Goal: Task Accomplishment & Management: Use online tool/utility

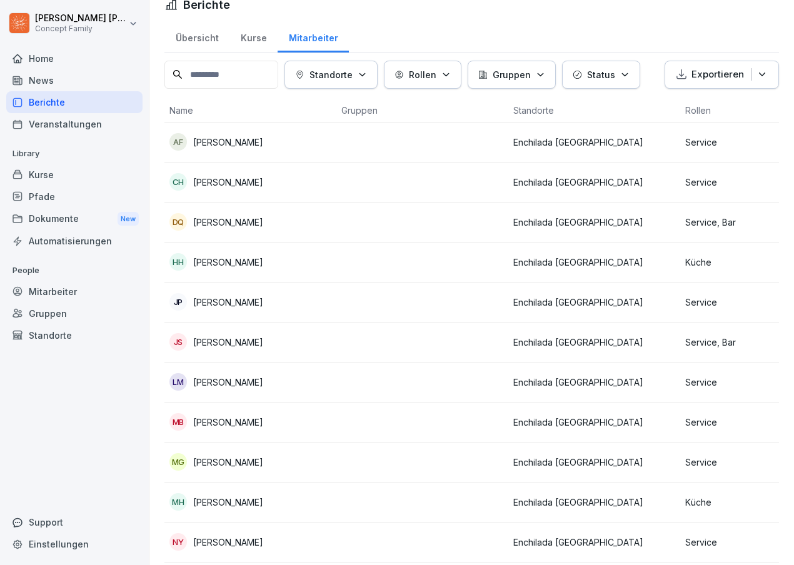
scroll to position [15, 0]
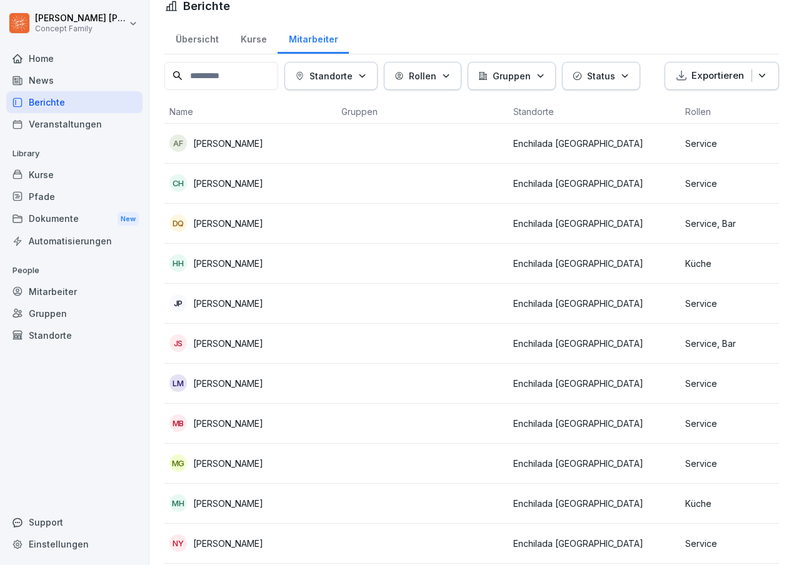
click at [199, 74] on input at bounding box center [221, 76] width 114 height 28
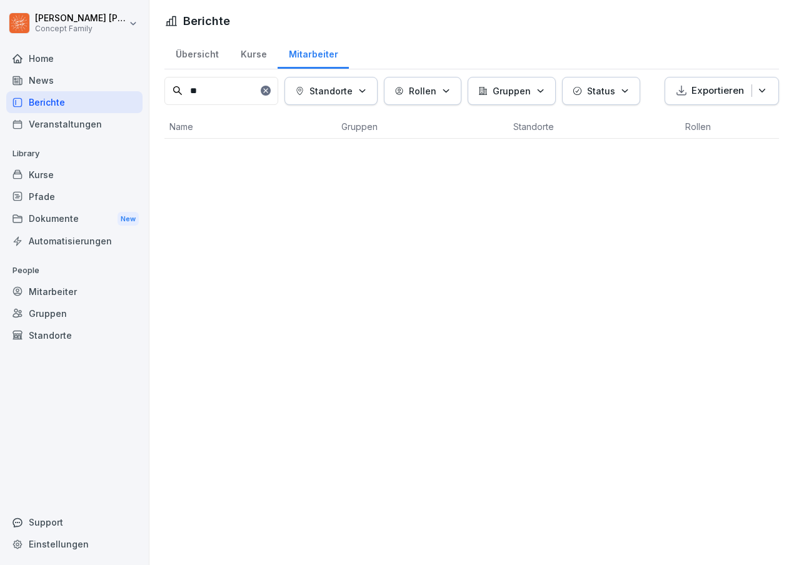
scroll to position [0, 0]
type input "**"
click at [43, 59] on div "Home" at bounding box center [74, 59] width 136 height 22
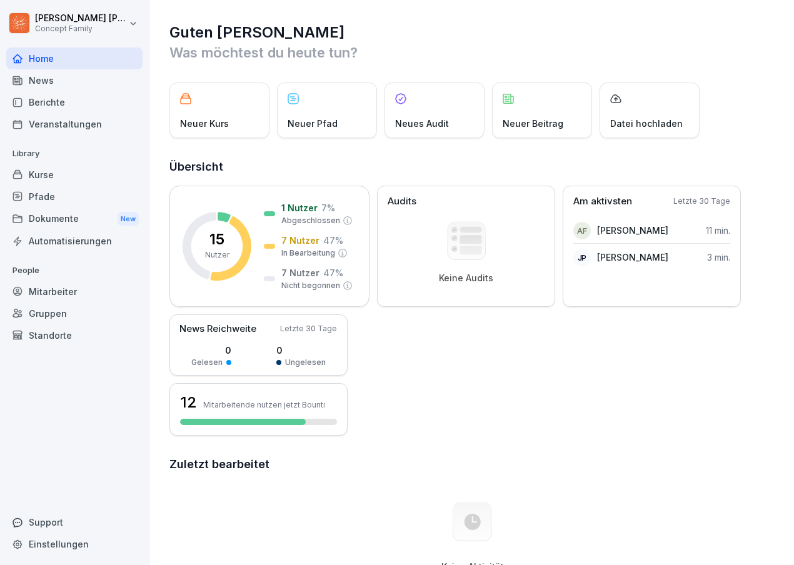
click at [74, 293] on div "Mitarbeiter" at bounding box center [74, 292] width 136 height 22
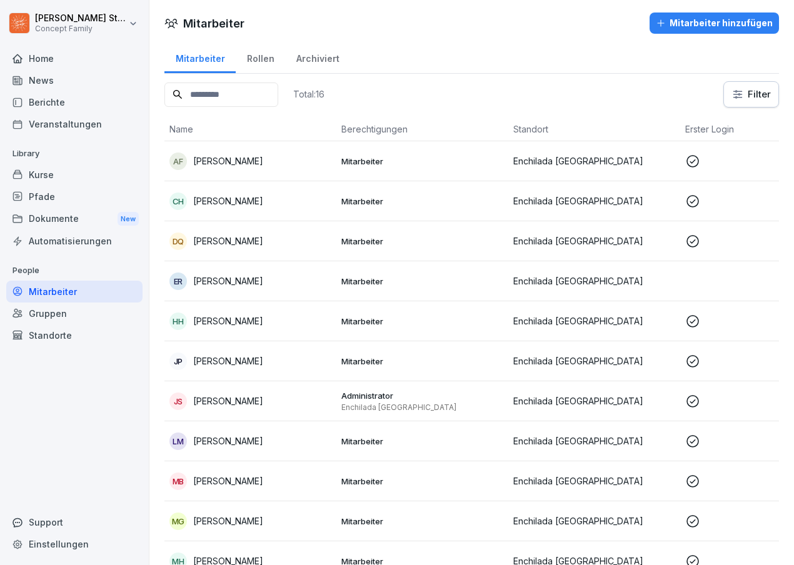
click at [229, 278] on p "Emely Reis" at bounding box center [228, 281] width 70 height 13
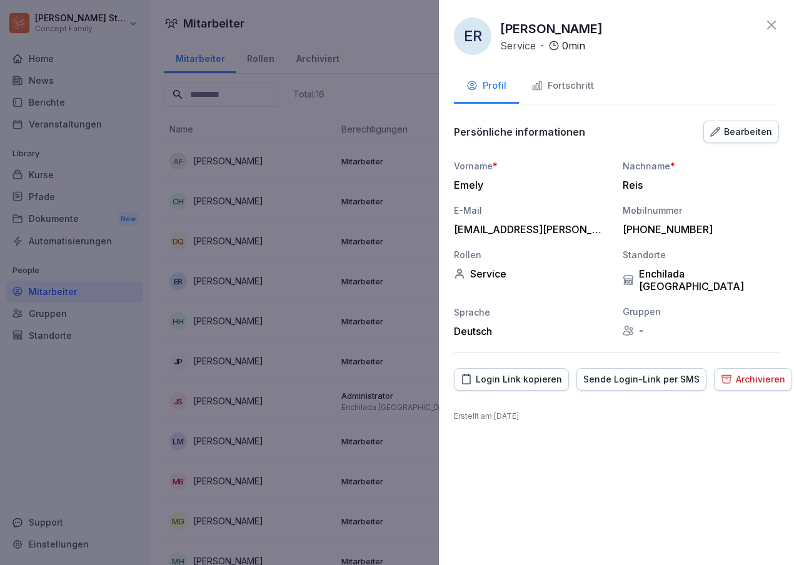
click at [645, 373] on div "Sende Login-Link per SMS" at bounding box center [641, 380] width 116 height 14
click at [770, 28] on icon at bounding box center [771, 25] width 15 height 15
